Goal: Find specific page/section: Find specific page/section

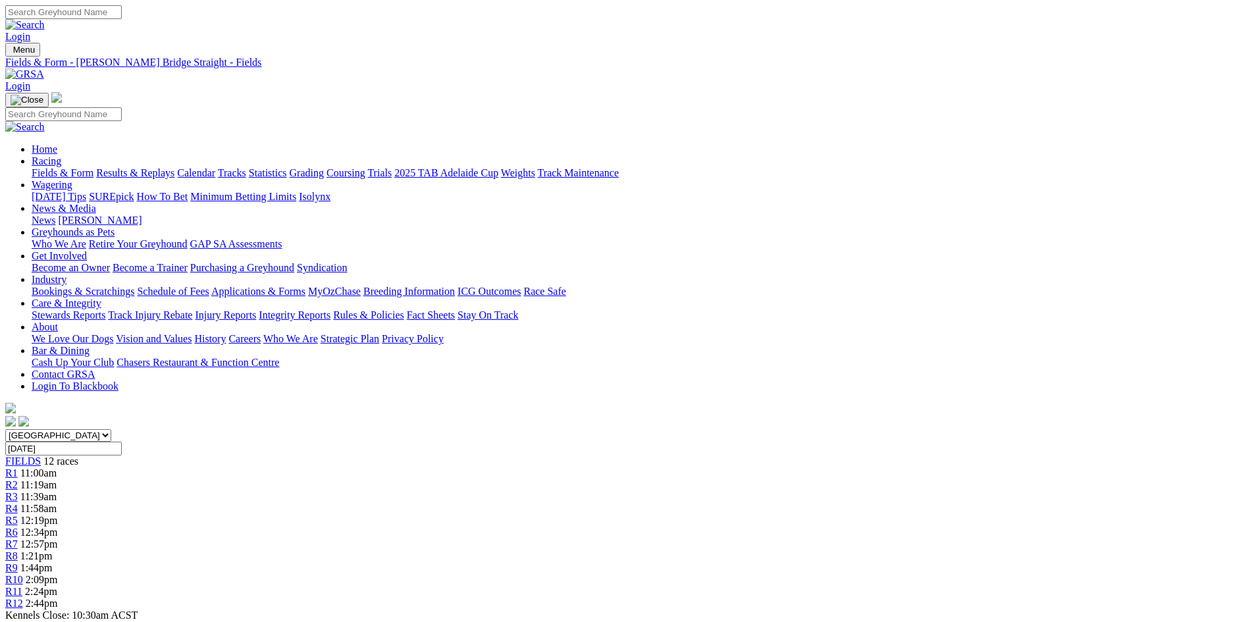
click at [44, 68] on img at bounding box center [24, 74] width 39 height 12
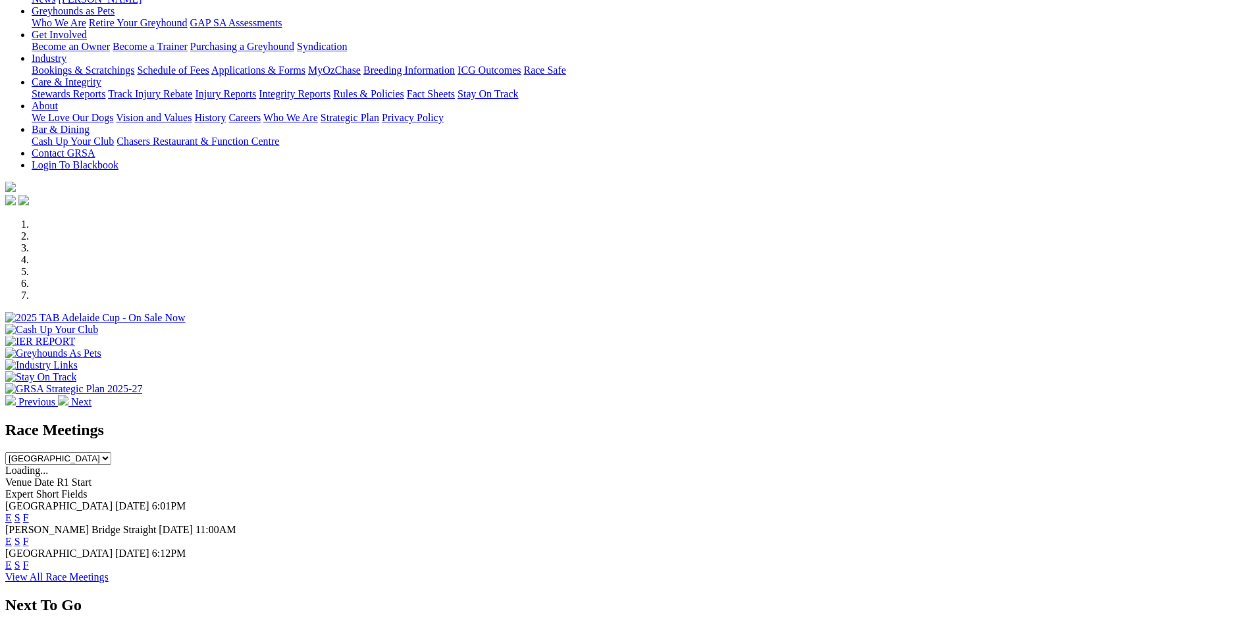
scroll to position [198, 0]
click at [29, 512] on link "F" at bounding box center [26, 517] width 6 height 11
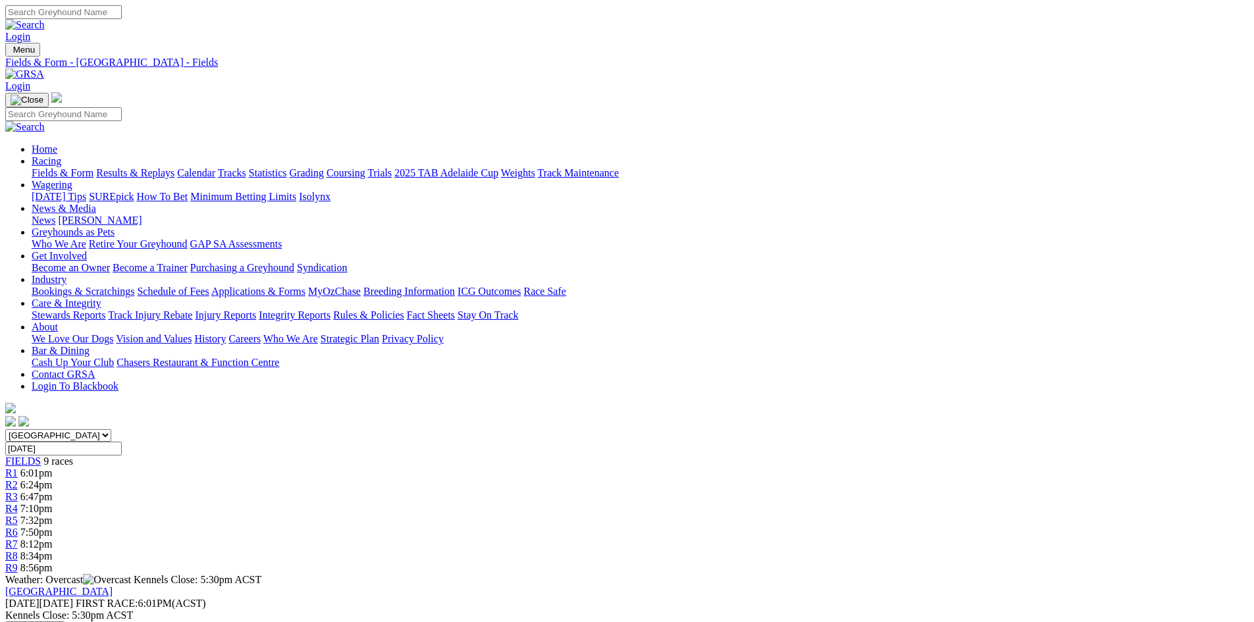
click at [44, 68] on img at bounding box center [24, 74] width 39 height 12
